Goal: Transaction & Acquisition: Obtain resource

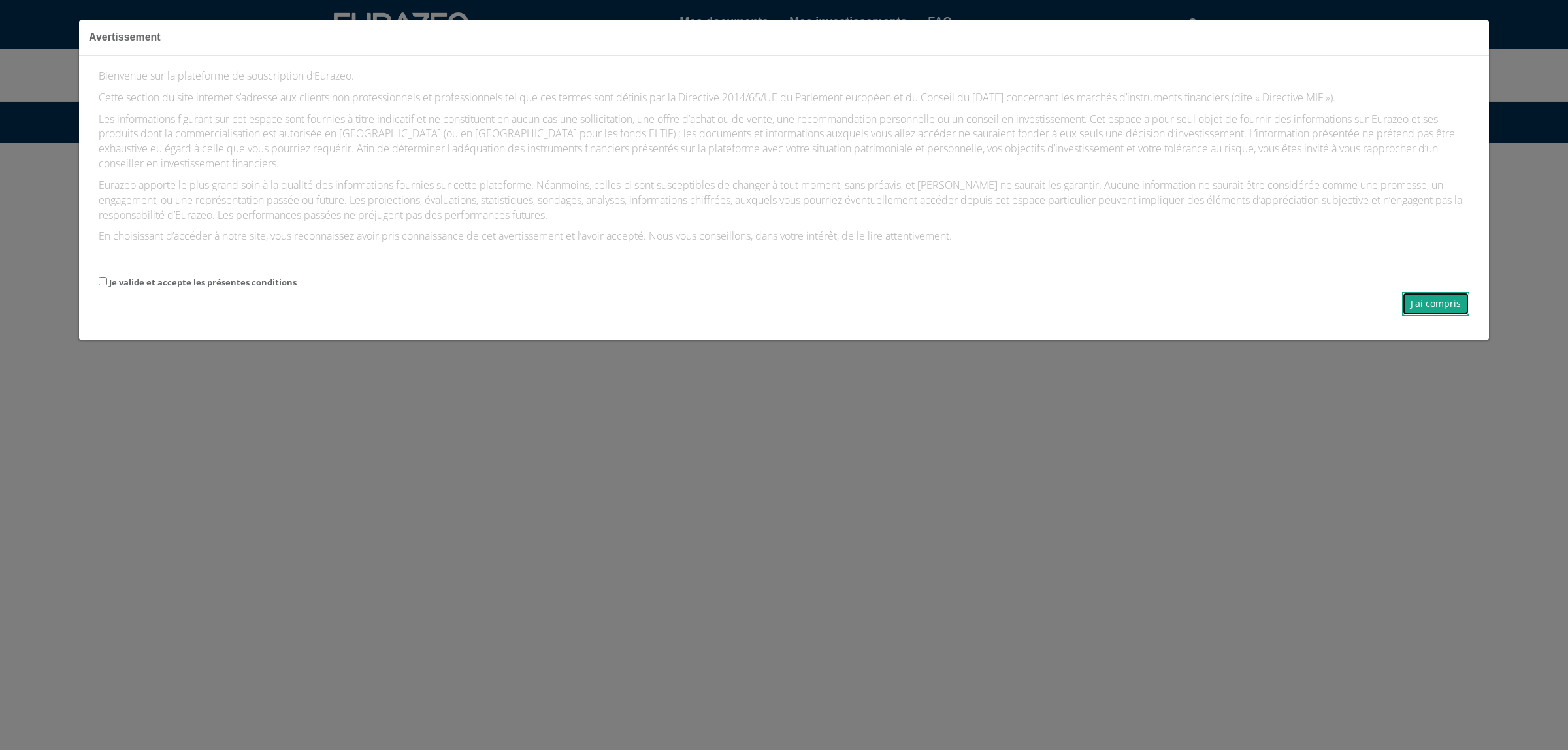
click at [1449, 296] on button "J'ai compris" at bounding box center [1435, 304] width 68 height 23
click at [283, 276] on label "Je valide et accepte les présentes conditions" at bounding box center [203, 283] width 188 height 12
click at [107, 277] on input "Je valide et accepte les présentes conditions" at bounding box center [102, 281] width 9 height 9
checkbox input "true"
click at [1448, 309] on button "J'ai compris" at bounding box center [1435, 304] width 68 height 23
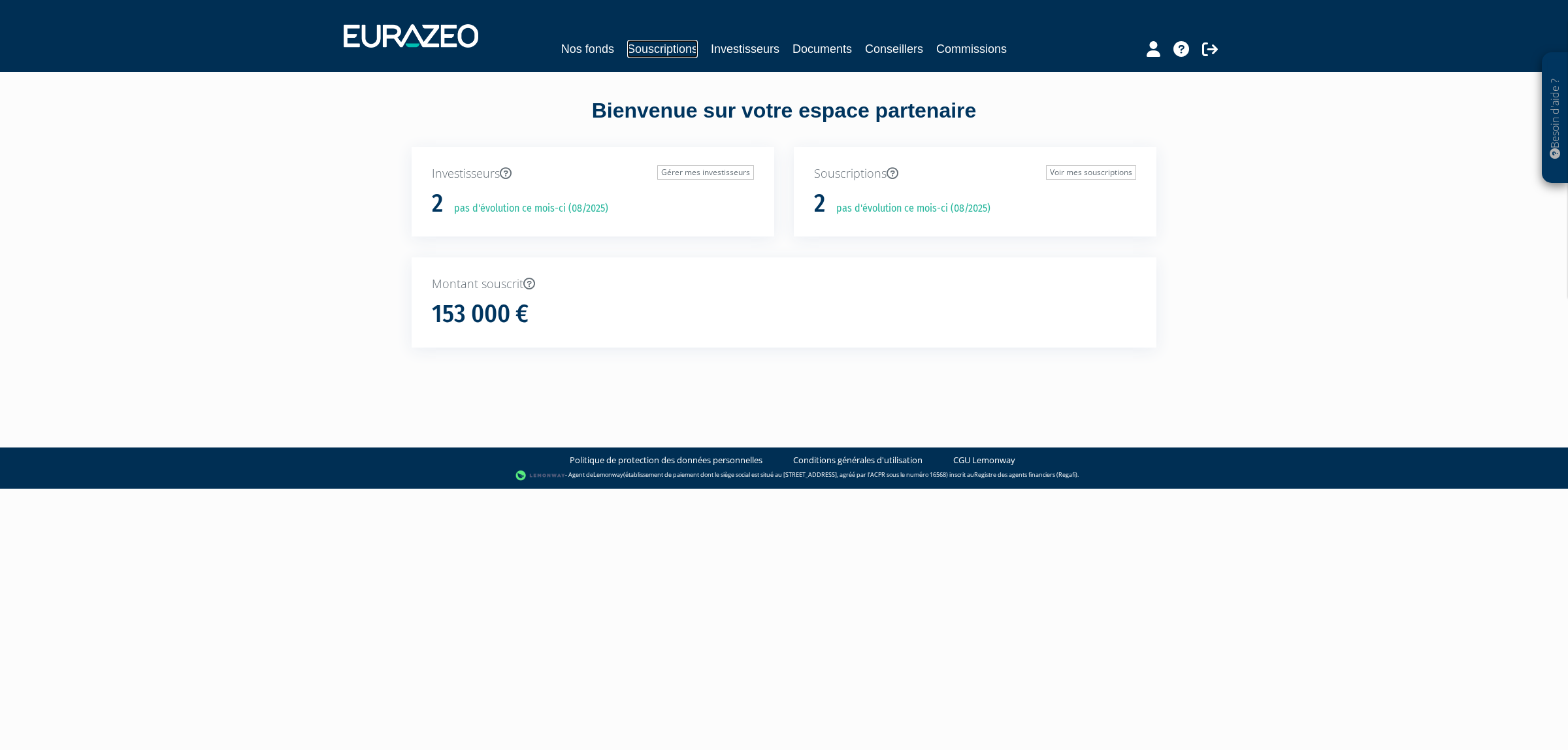
click at [660, 43] on link "Souscriptions" at bounding box center [662, 49] width 71 height 19
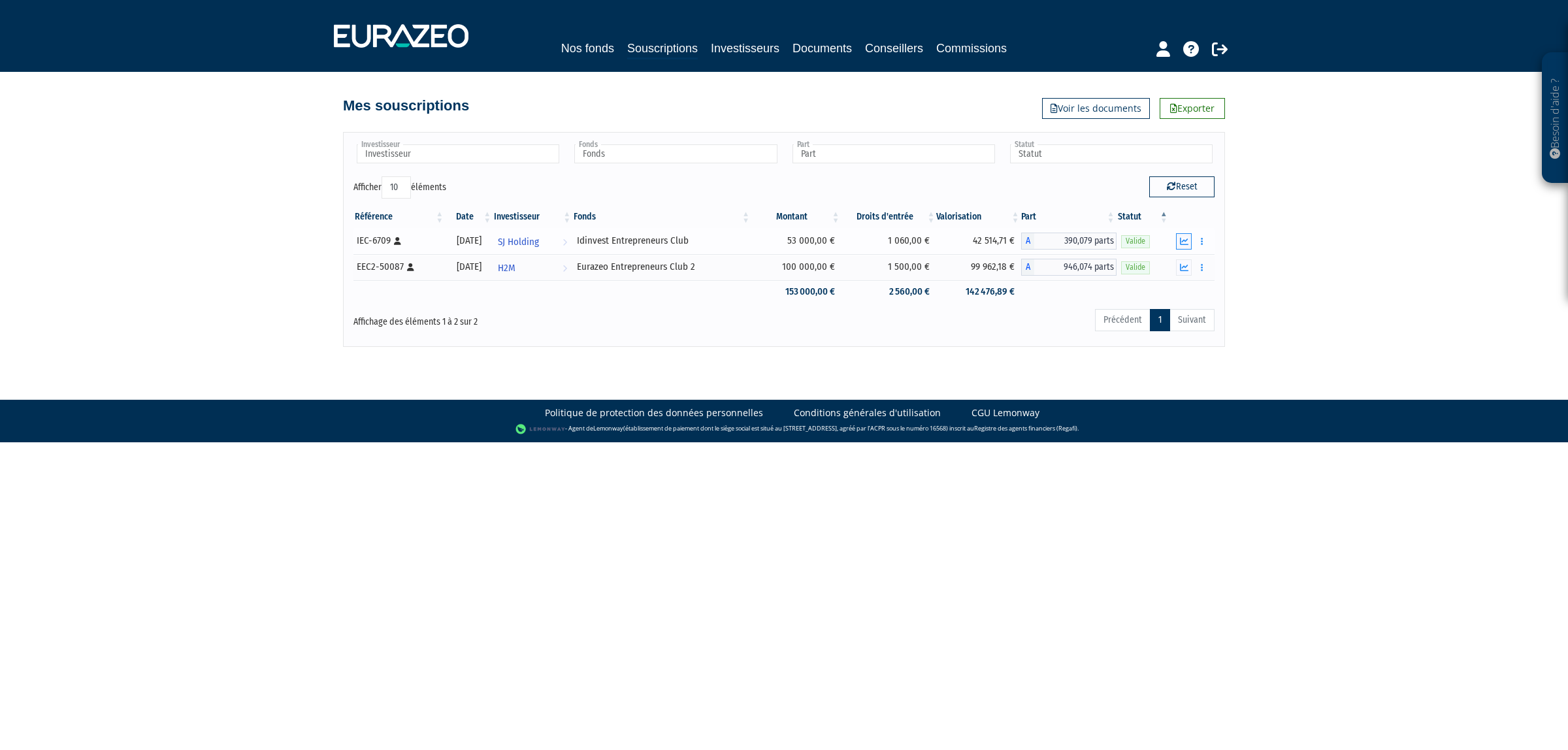
click at [1184, 241] on icon "button" at bounding box center [1184, 241] width 9 height 9
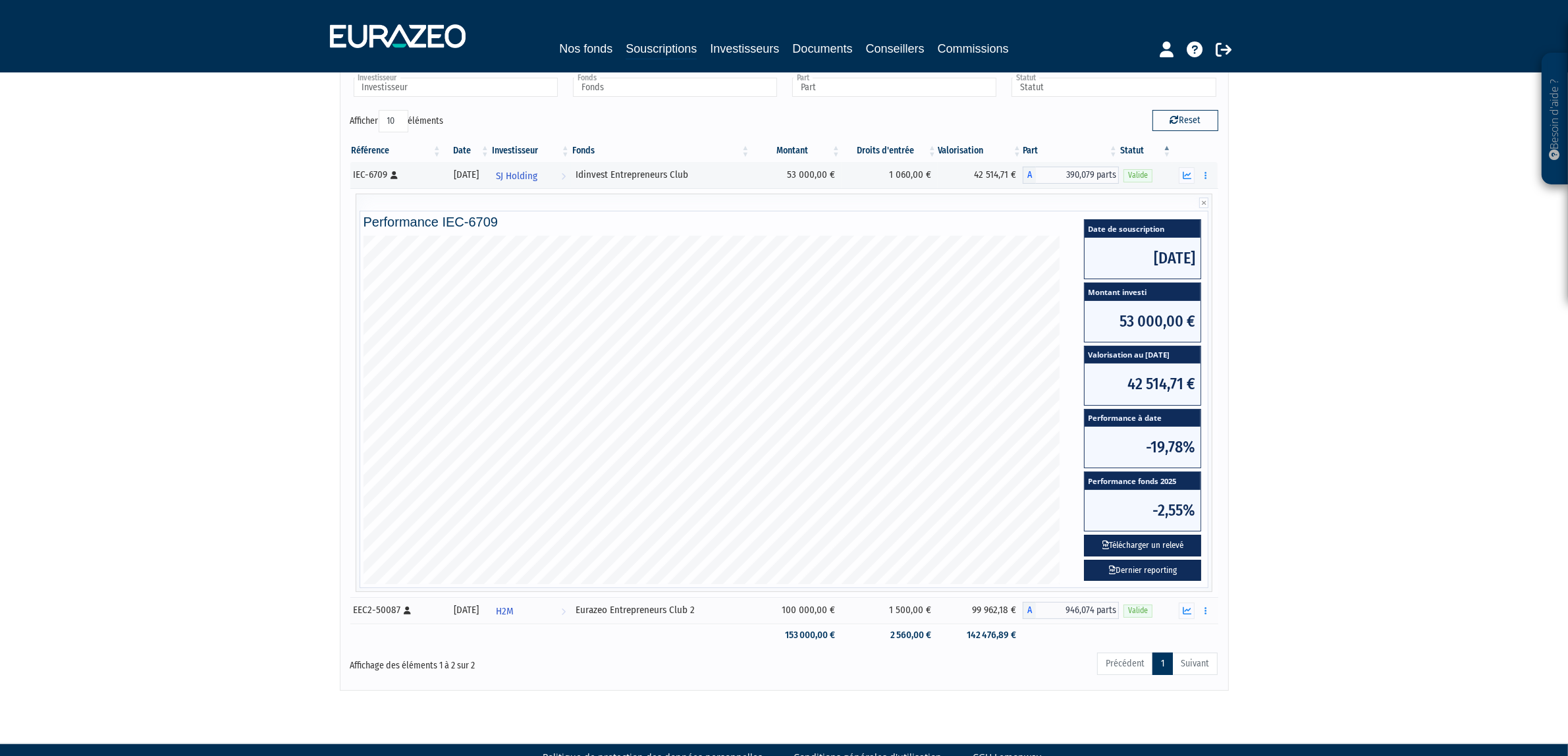
scroll to position [69, 0]
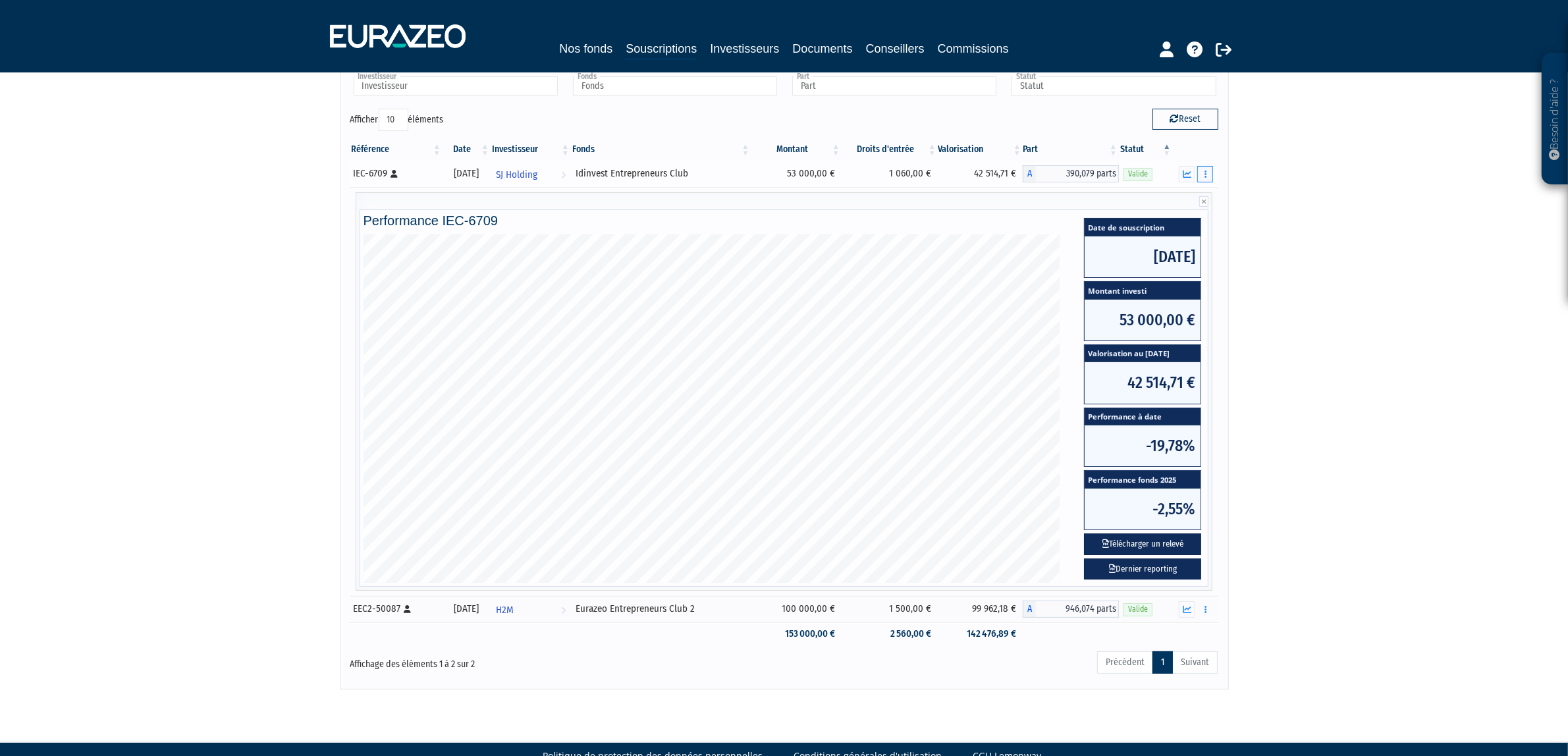
click at [1205, 181] on button "button" at bounding box center [1205, 174] width 16 height 16
click at [1306, 297] on div "Besoin d'aide ? × J'ai besoin d'aide Si vous avez une question à propos du fonc…" at bounding box center [784, 311] width 1568 height 759
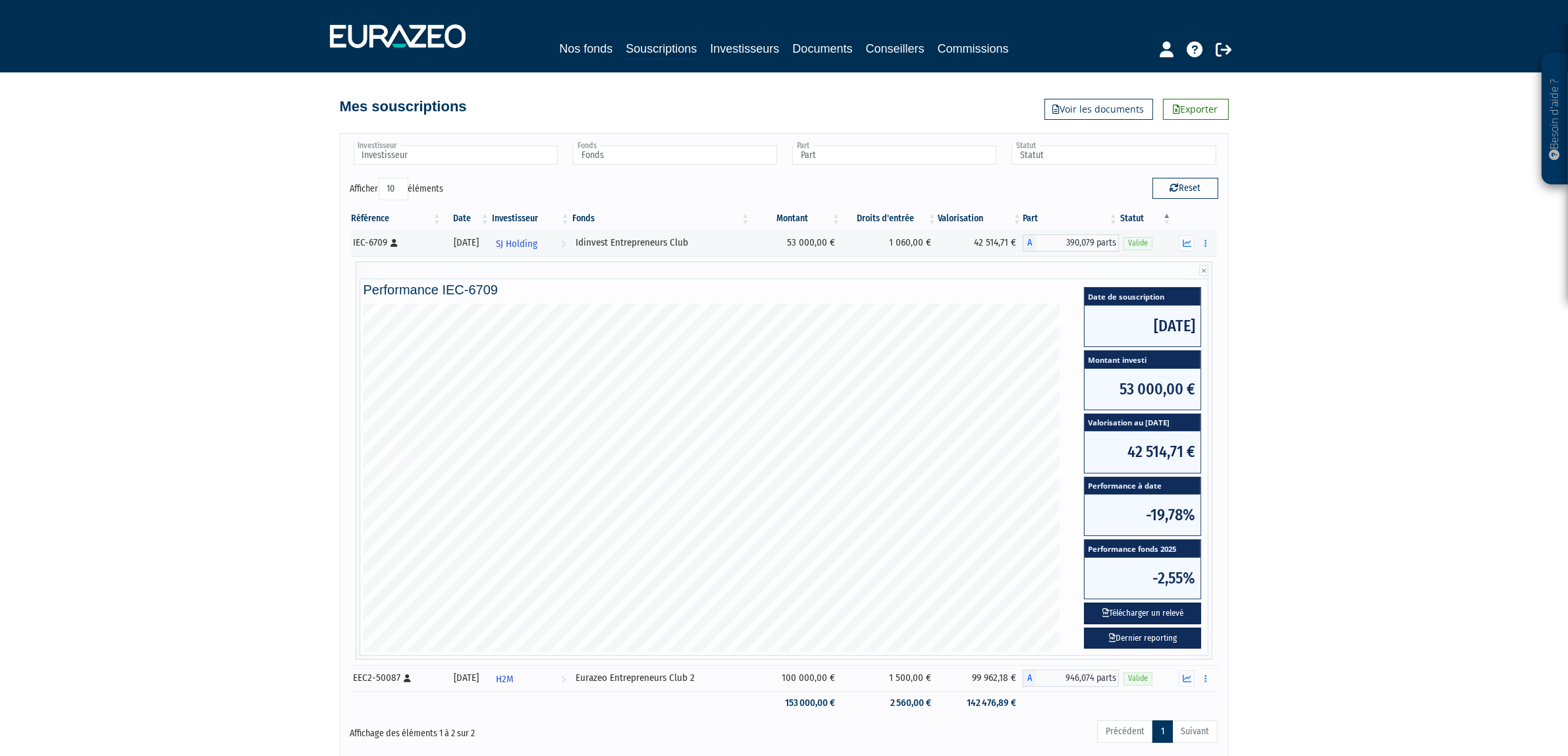
scroll to position [100, 0]
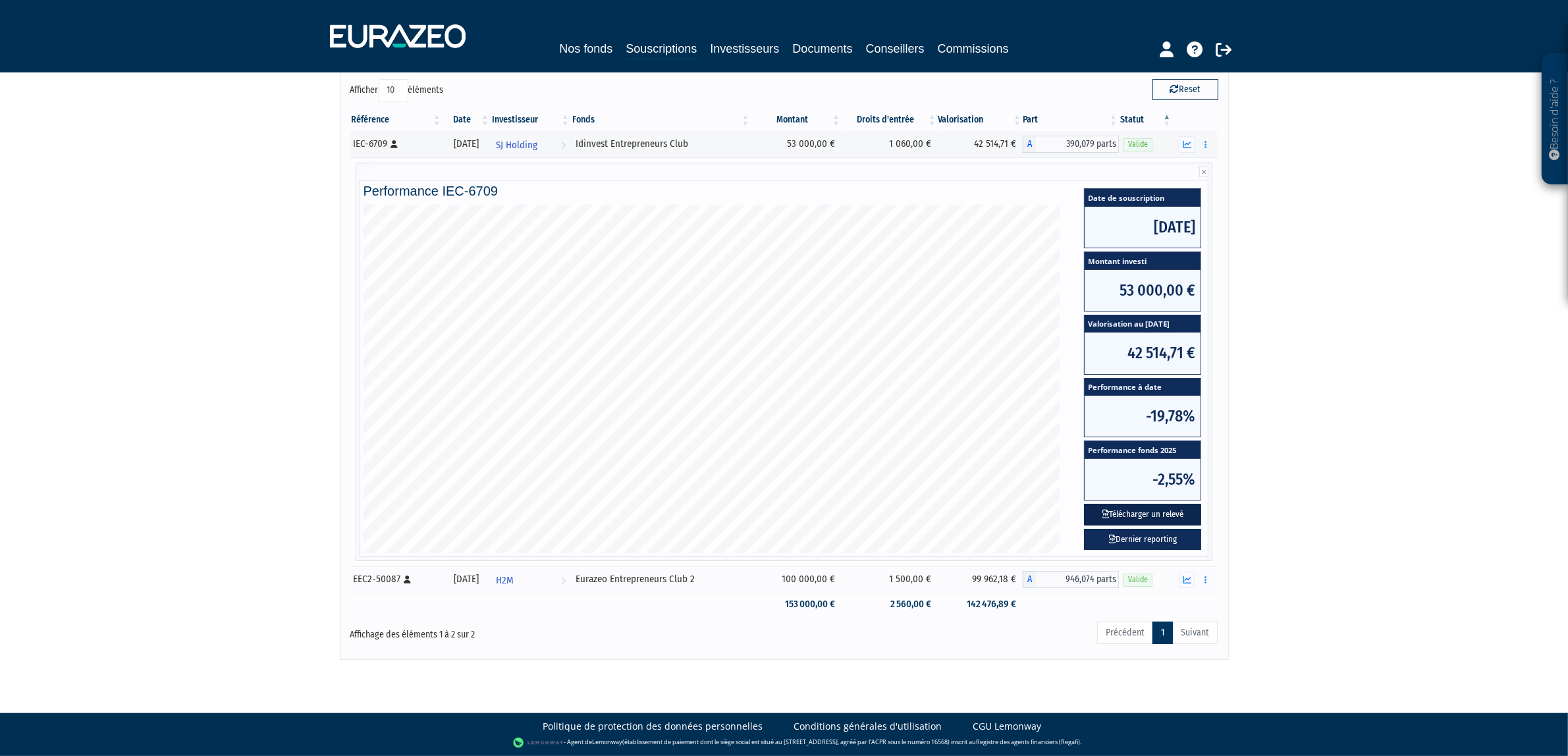
click at [1153, 514] on button "Télécharger un relevé" at bounding box center [1142, 515] width 117 height 22
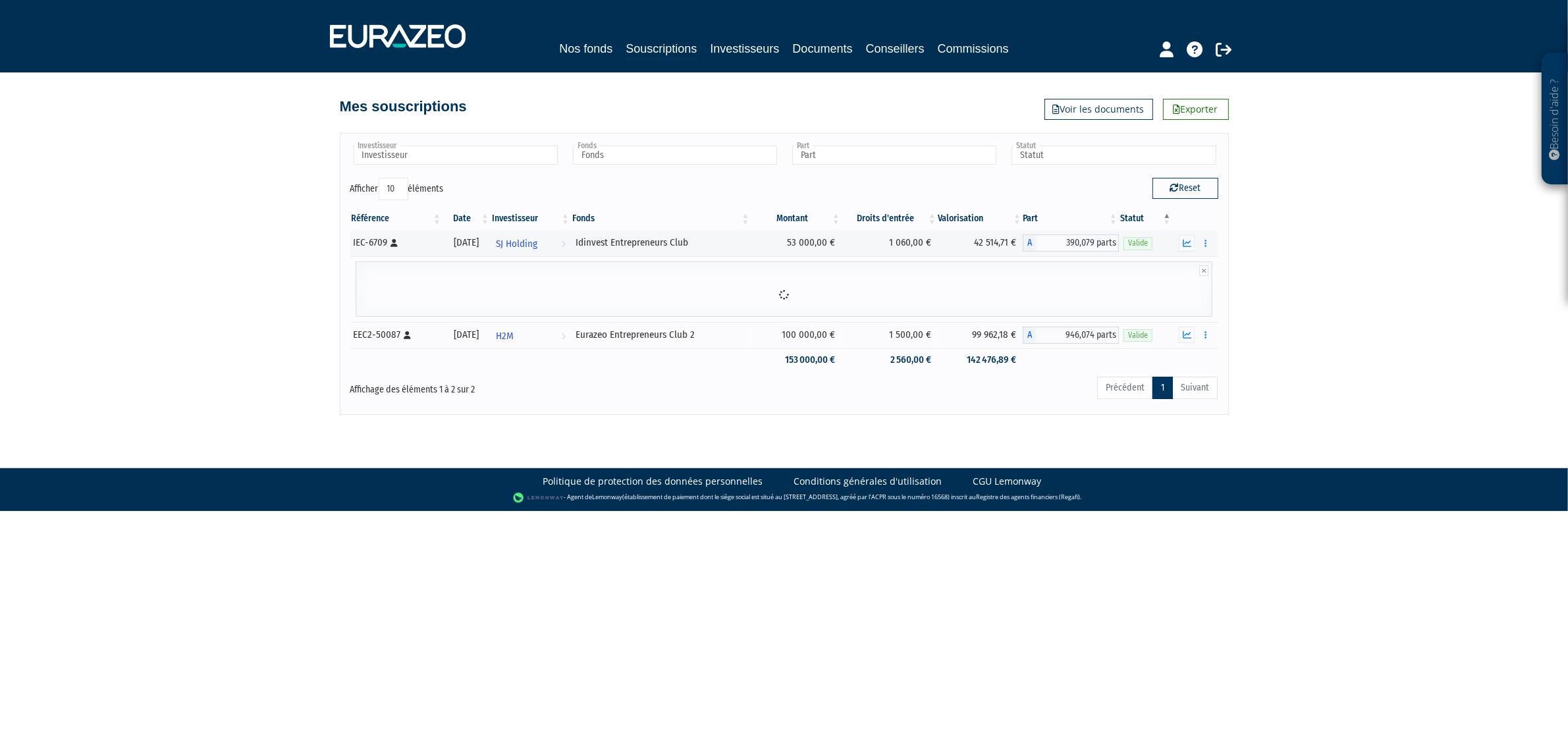
scroll to position [0, 0]
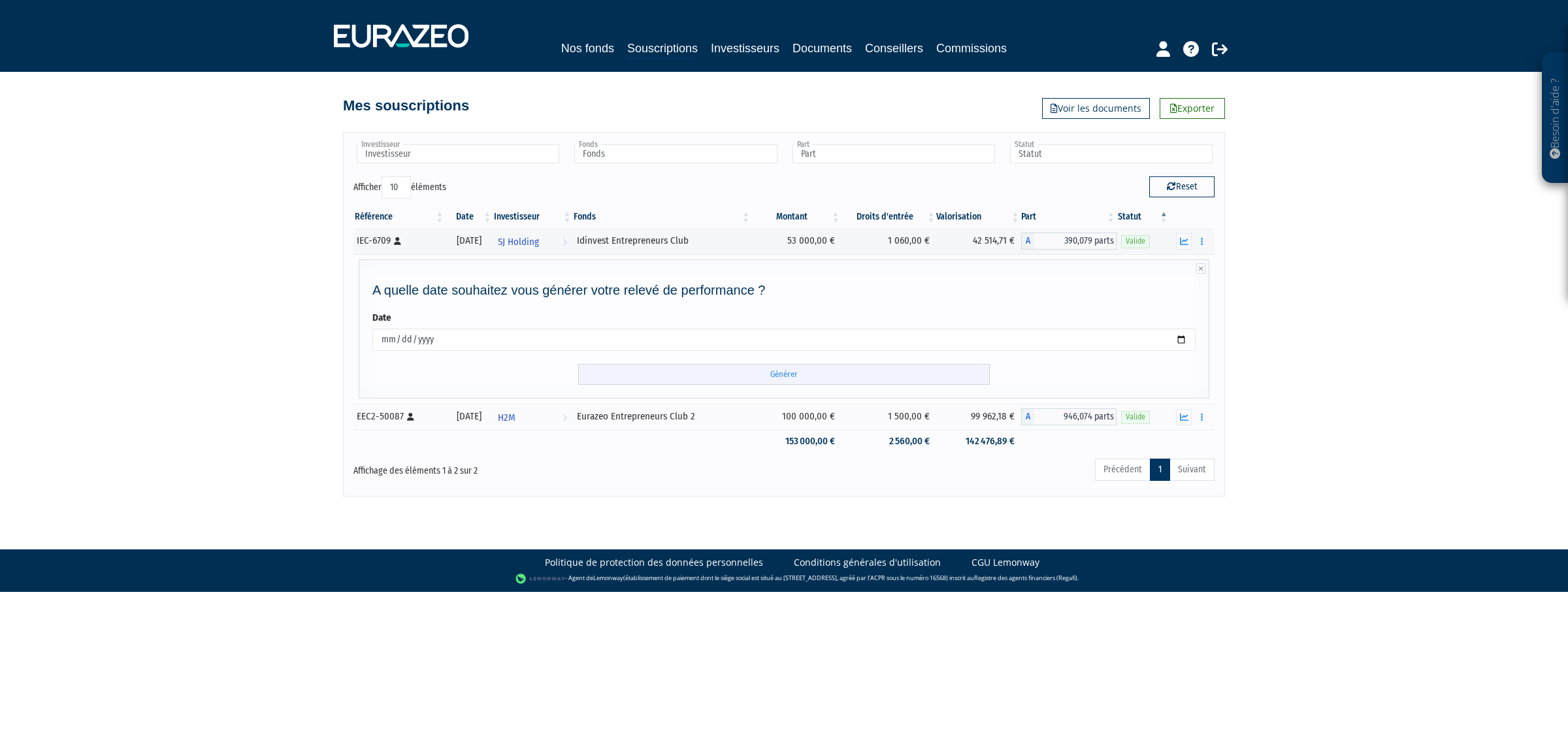
click at [666, 373] on input "Générer" at bounding box center [784, 375] width 411 height 22
drag, startPoint x: 1343, startPoint y: 475, endPoint x: 1330, endPoint y: 472, distance: 13.3
click at [1343, 475] on div "Besoin d'aide ? × J'ai besoin d'aide Si vous avez une question à propos du fonc…" at bounding box center [784, 248] width 1568 height 497
click at [1201, 269] on icon at bounding box center [1201, 268] width 9 height 10
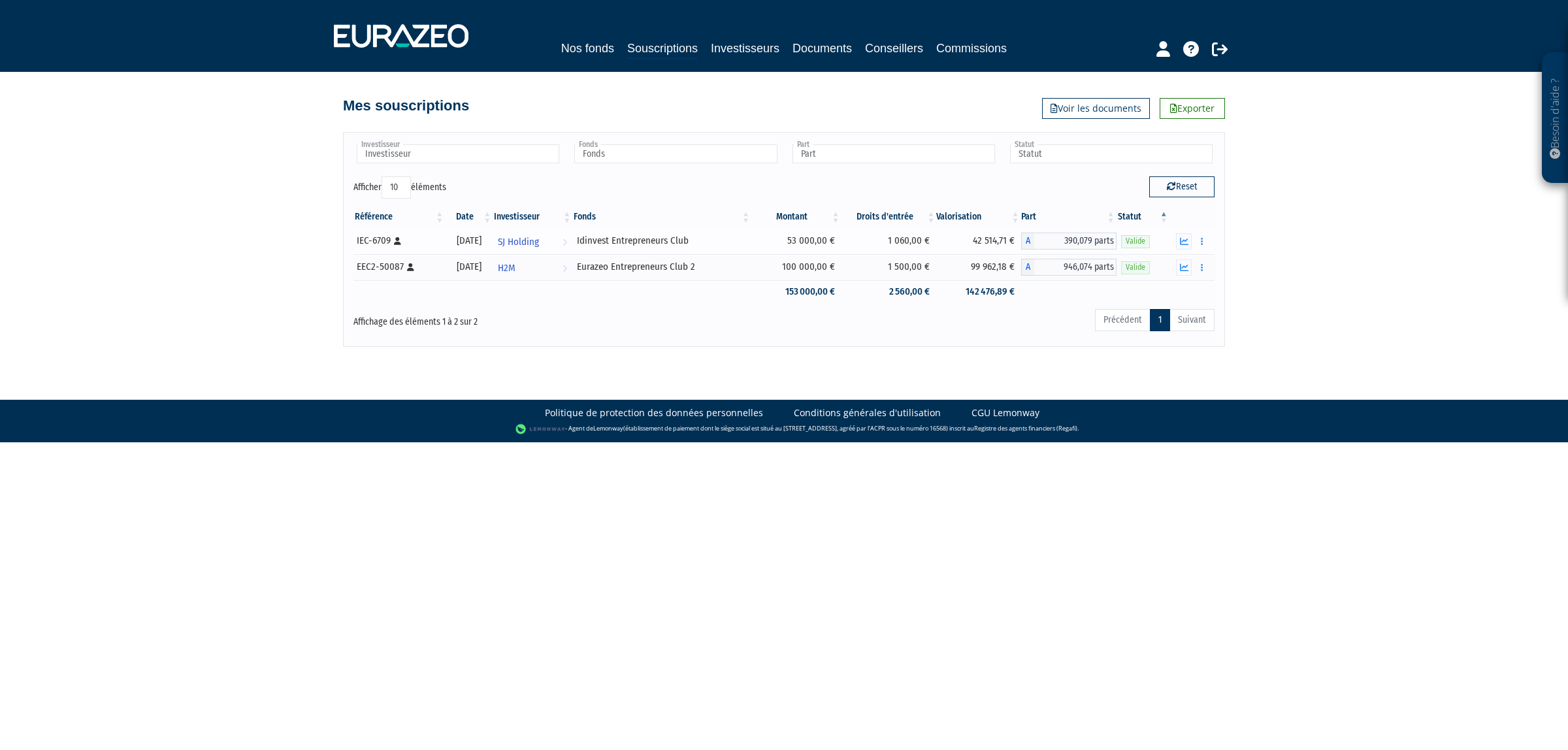
click at [644, 241] on div "Idinvest Entrepreneurs Club" at bounding box center [661, 241] width 170 height 14
click at [1187, 243] on icon "button" at bounding box center [1184, 241] width 9 height 9
